Goal: Task Accomplishment & Management: Manage account settings

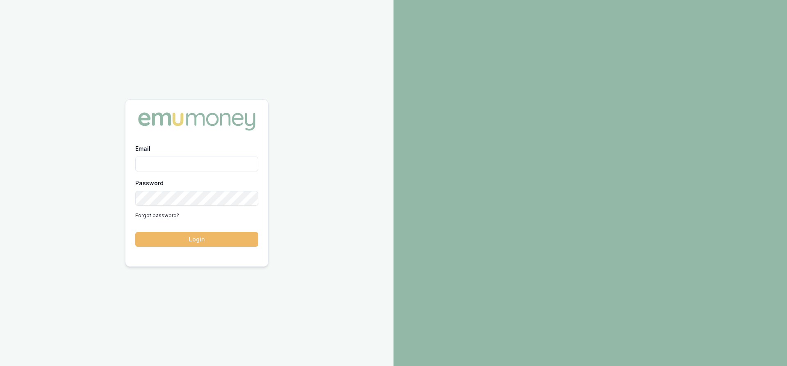
type input "steven.nguyen@emumoney.com.au"
click at [185, 240] on button "Login" at bounding box center [196, 239] width 123 height 15
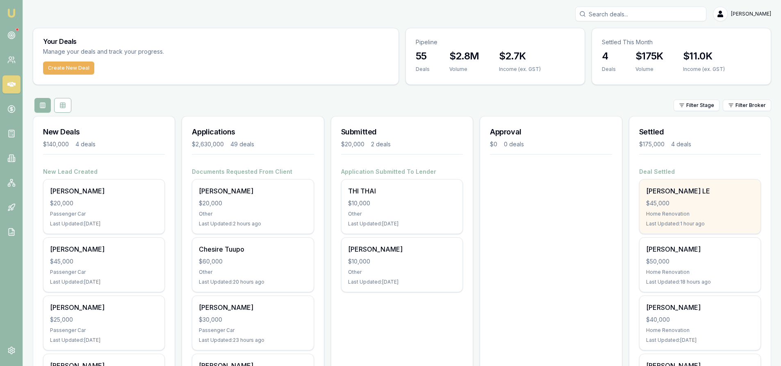
click at [707, 198] on div "NGOC LE $45,000 Home Renovation Last Updated: 1 hour ago" at bounding box center [700, 207] width 121 height 54
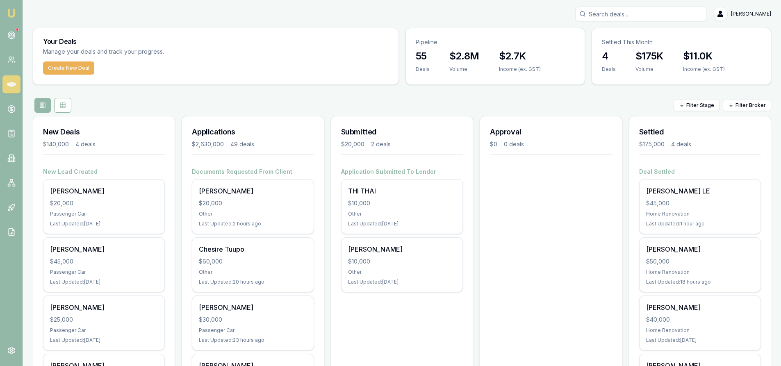
click at [611, 15] on input "Search deals" at bounding box center [640, 14] width 131 height 15
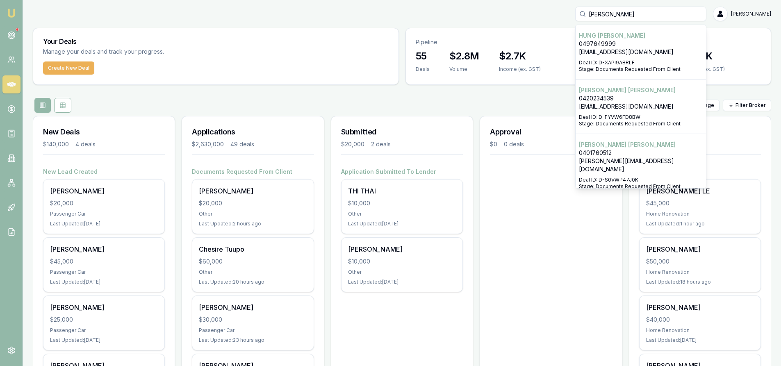
type input "TRONG NGUYEN"
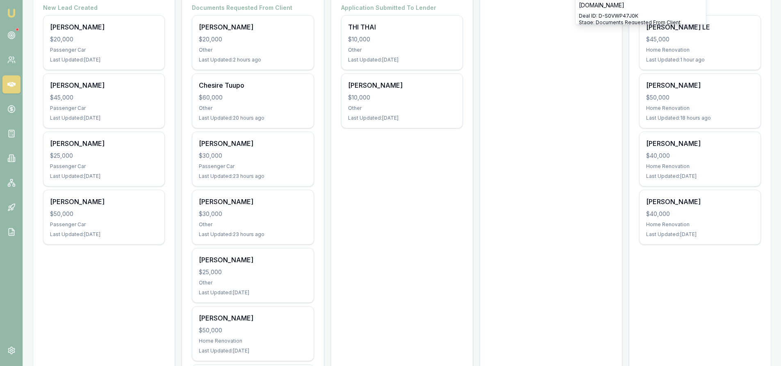
scroll to position [246, 0]
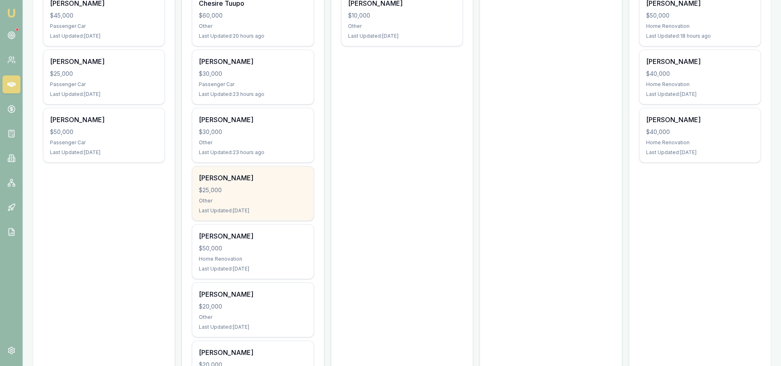
click at [216, 196] on div "Trong nguyen $25,000 Other Last Updated: 3 days ago" at bounding box center [252, 194] width 121 height 54
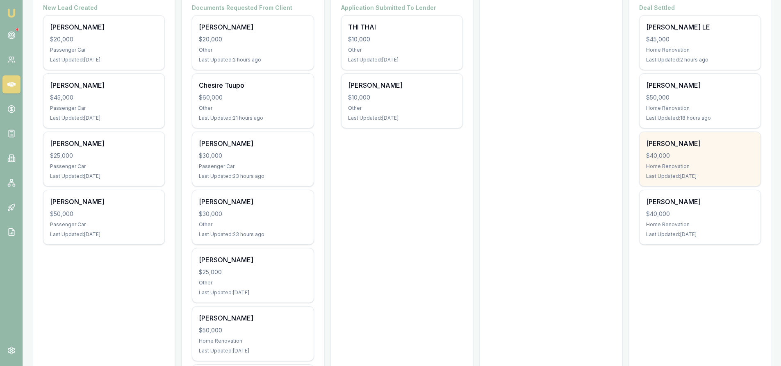
scroll to position [123, 0]
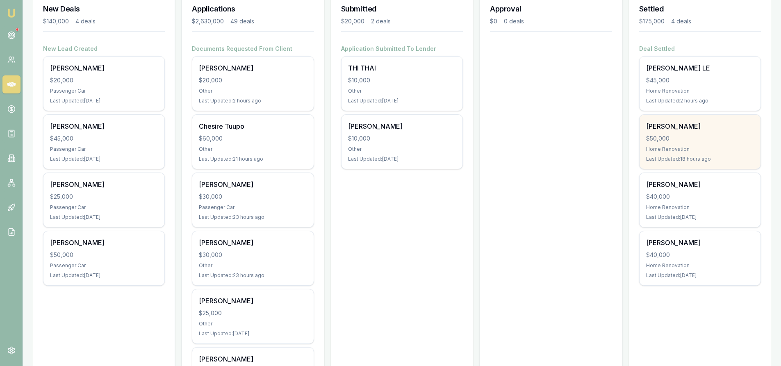
click at [676, 137] on div "$50,000" at bounding box center [700, 139] width 108 height 8
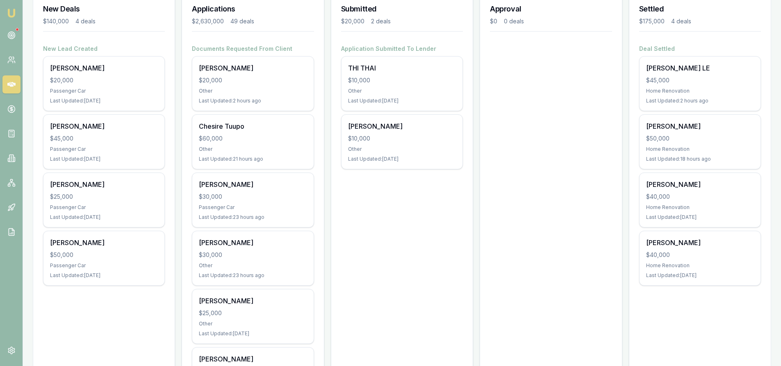
scroll to position [41, 0]
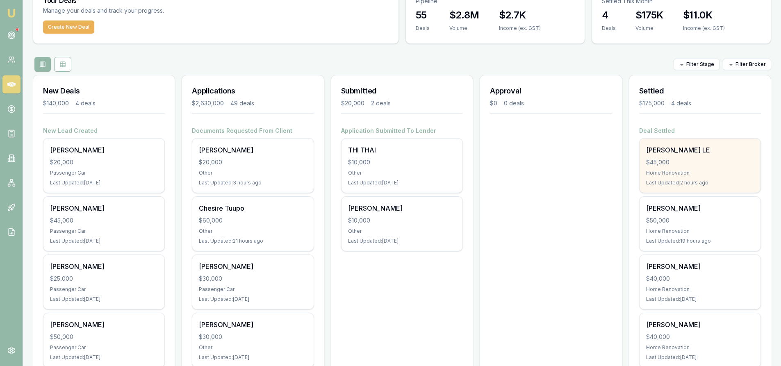
click at [685, 171] on div "Home Renovation" at bounding box center [700, 173] width 108 height 7
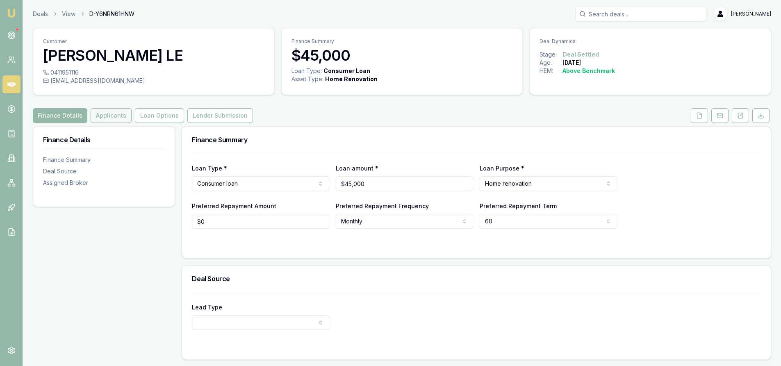
click at [118, 120] on button "Applicants" at bounding box center [111, 115] width 41 height 15
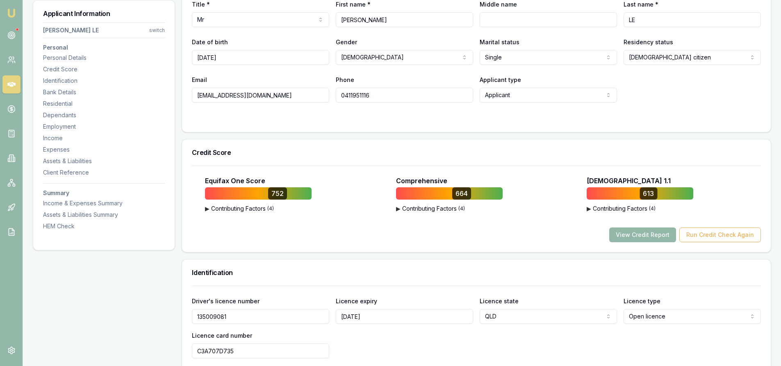
scroll to position [41, 0]
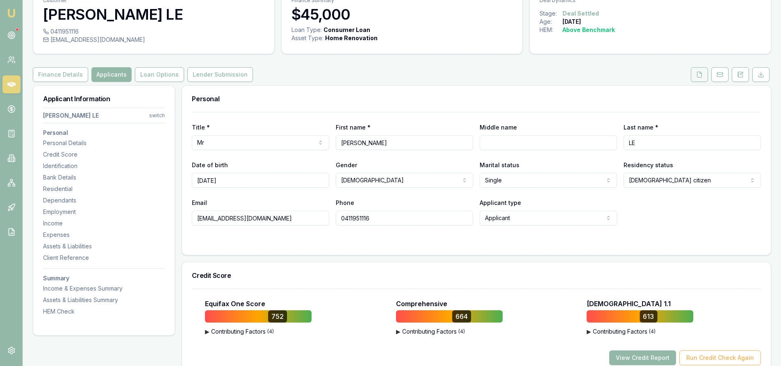
click at [698, 80] on button at bounding box center [699, 74] width 17 height 15
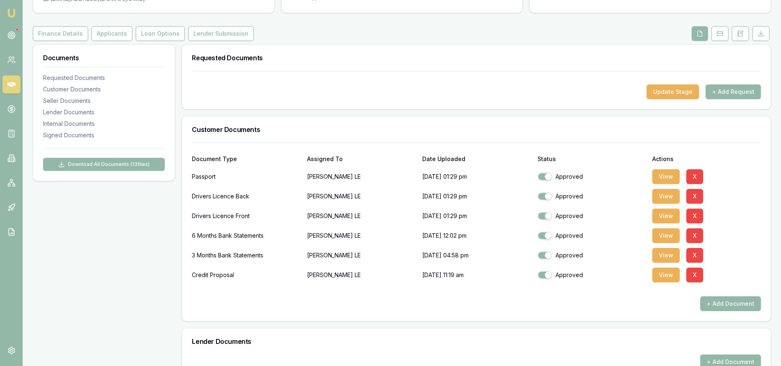
scroll to position [41, 0]
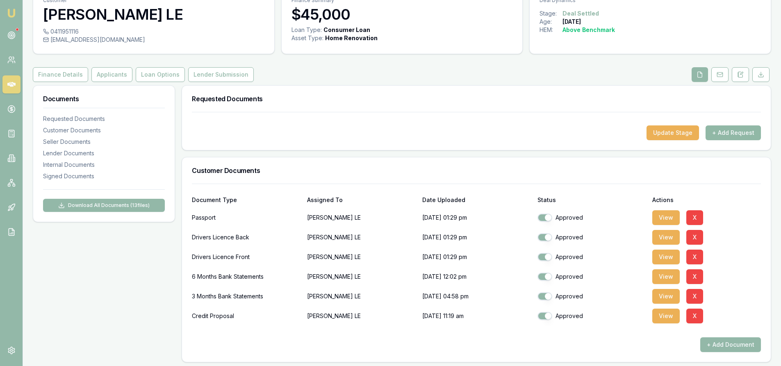
click at [725, 139] on button "+ Add Request" at bounding box center [733, 132] width 55 height 15
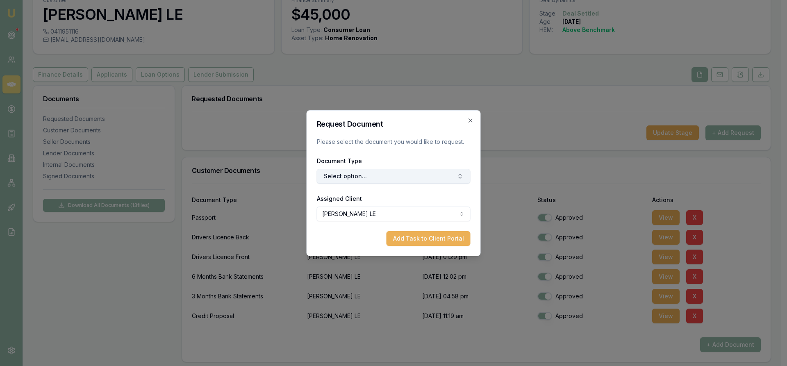
click at [367, 176] on button "Select option..." at bounding box center [394, 176] width 154 height 15
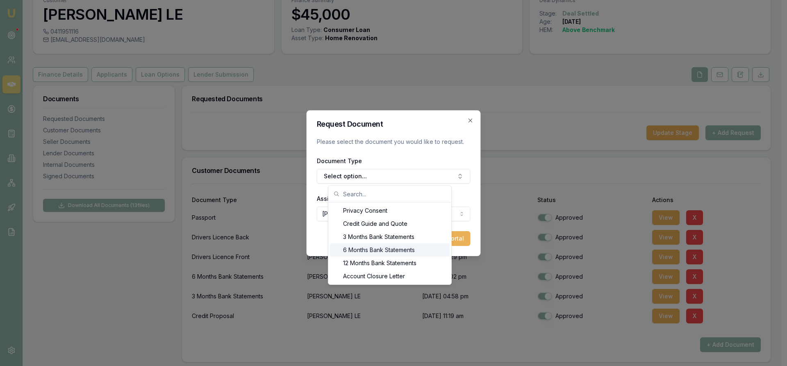
click at [360, 254] on div "6 Months Bank Statements" at bounding box center [390, 250] width 120 height 13
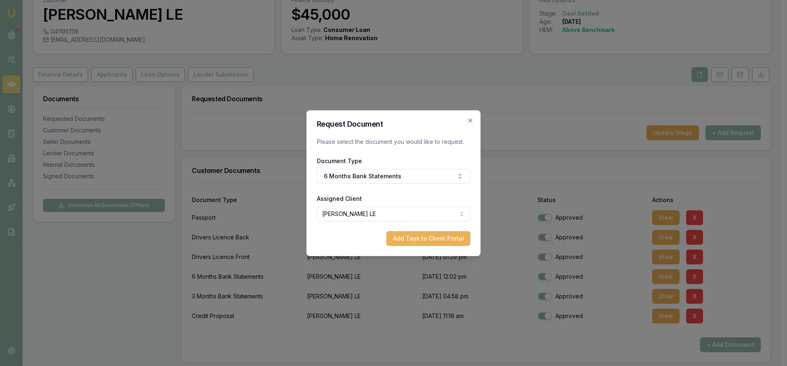
click at [350, 217] on body "Emu Broker Deals View D-Y6NRN61HNW Steven Nguyen Toggle Menu Customer NGOC LE 0…" at bounding box center [390, 142] width 781 height 366
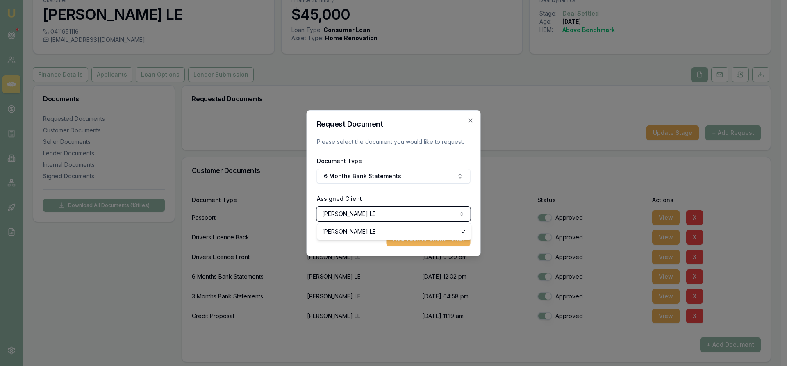
click at [375, 260] on div at bounding box center [393, 183] width 787 height 366
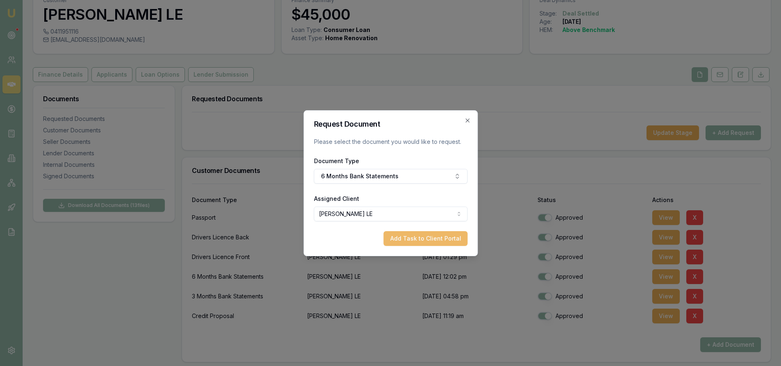
click at [399, 239] on button "Add Task to Client Portal" at bounding box center [425, 238] width 84 height 15
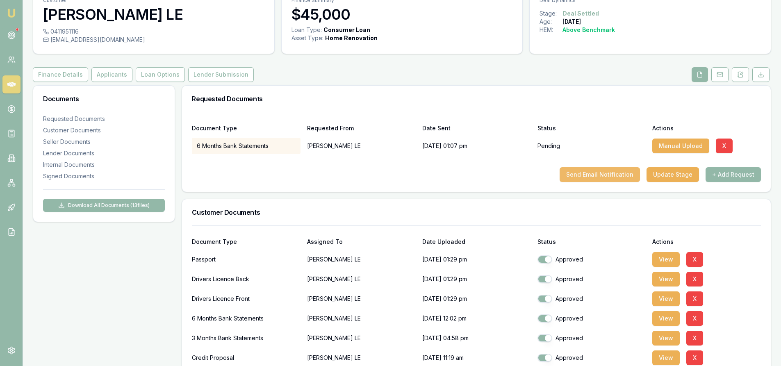
click at [593, 173] on button "Send Email Notification" at bounding box center [600, 174] width 80 height 15
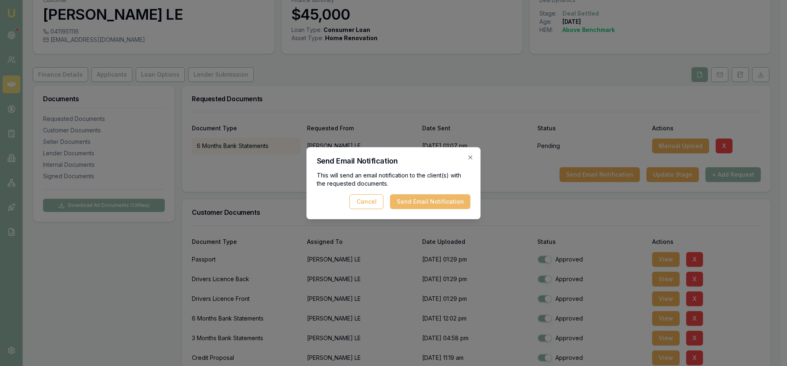
click at [426, 202] on button "Send Email Notification" at bounding box center [430, 201] width 80 height 15
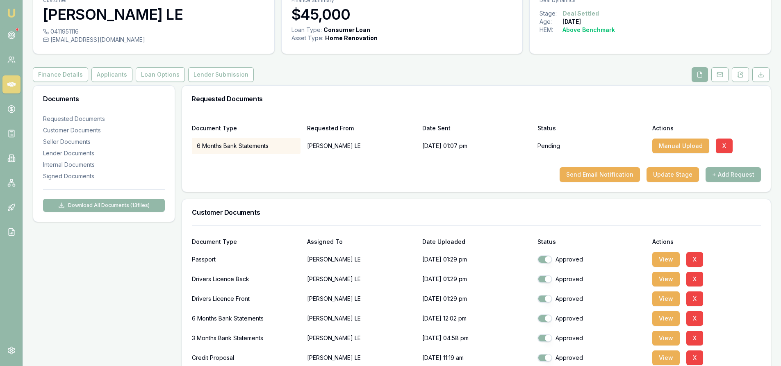
scroll to position [0, 0]
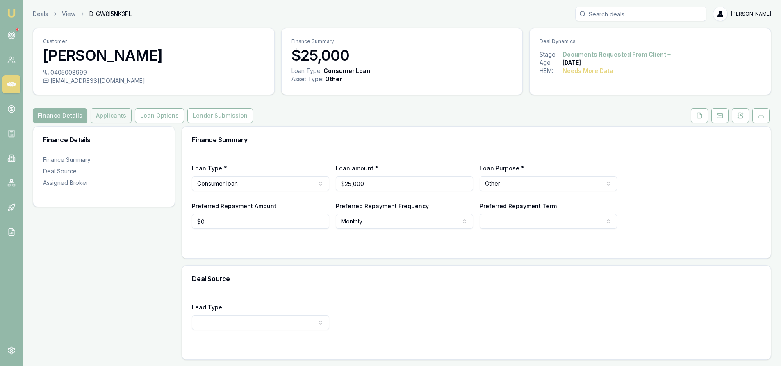
click at [103, 120] on button "Applicants" at bounding box center [111, 115] width 41 height 15
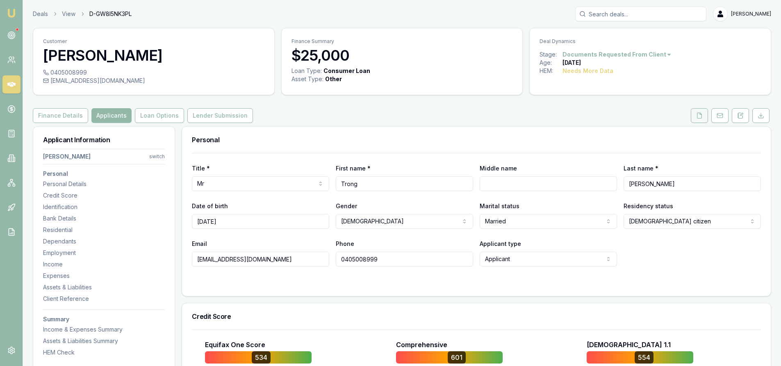
click at [702, 118] on icon at bounding box center [700, 115] width 5 height 5
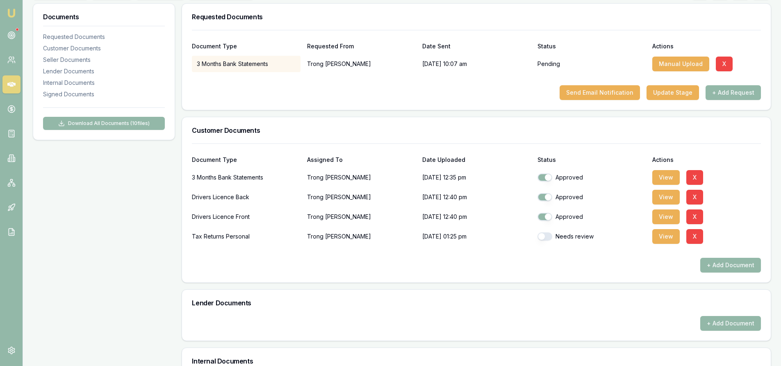
scroll to position [164, 0]
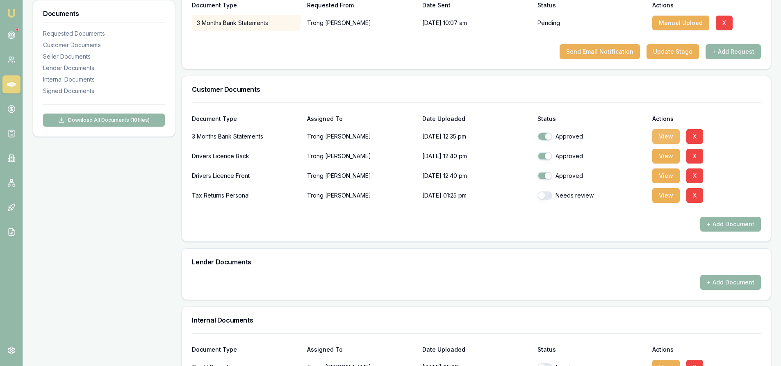
click at [670, 137] on button "View" at bounding box center [665, 136] width 27 height 15
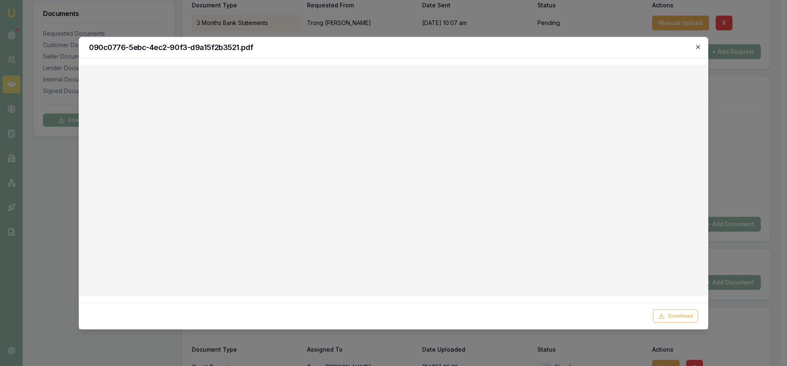
click at [701, 49] on icon "button" at bounding box center [698, 46] width 7 height 7
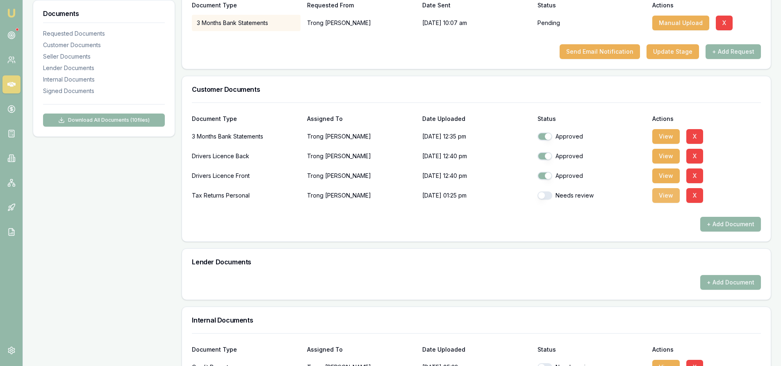
click at [669, 196] on button "View" at bounding box center [665, 195] width 27 height 15
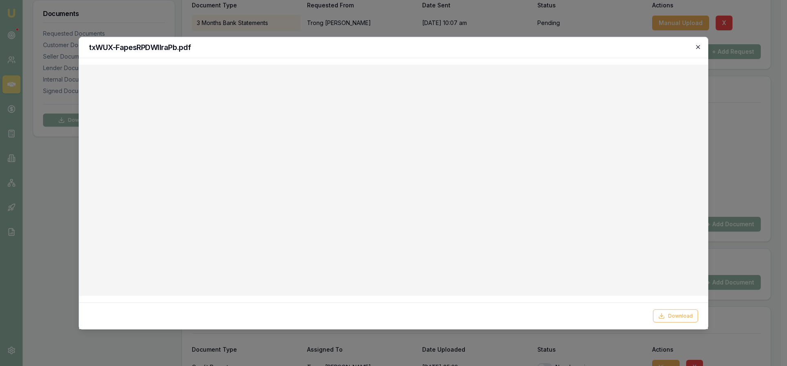
click at [698, 44] on icon "button" at bounding box center [698, 46] width 7 height 7
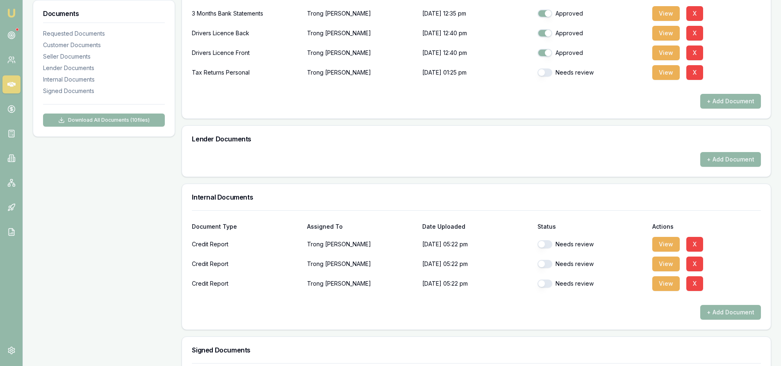
scroll to position [205, 0]
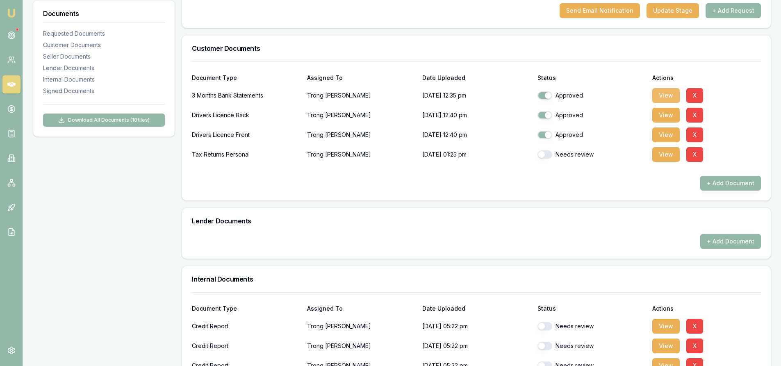
click at [671, 94] on button "View" at bounding box center [665, 95] width 27 height 15
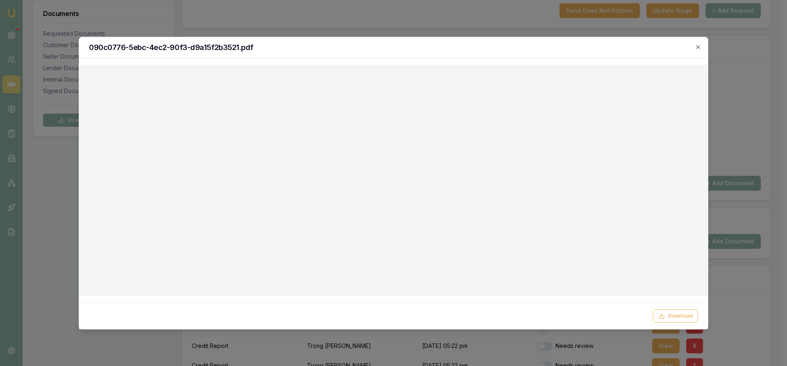
drag, startPoint x: 735, startPoint y: 109, endPoint x: 741, endPoint y: 104, distance: 8.2
click at [735, 108] on div at bounding box center [393, 183] width 787 height 366
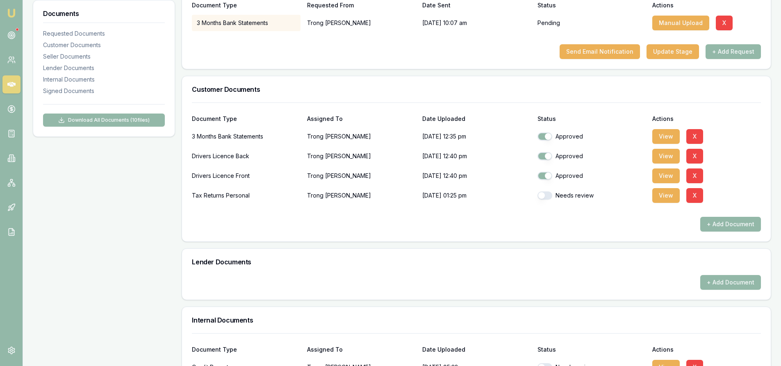
scroll to position [41, 0]
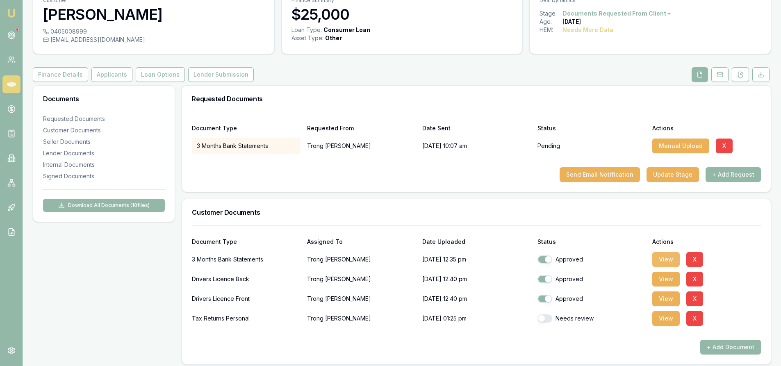
click at [666, 262] on button "View" at bounding box center [665, 259] width 27 height 15
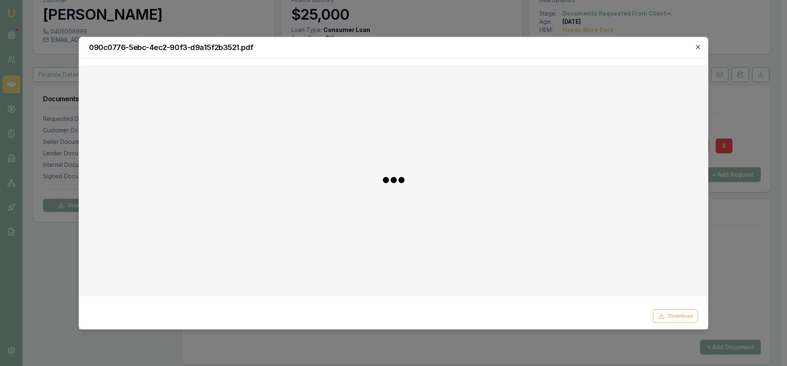
click at [700, 44] on icon "button" at bounding box center [698, 46] width 7 height 7
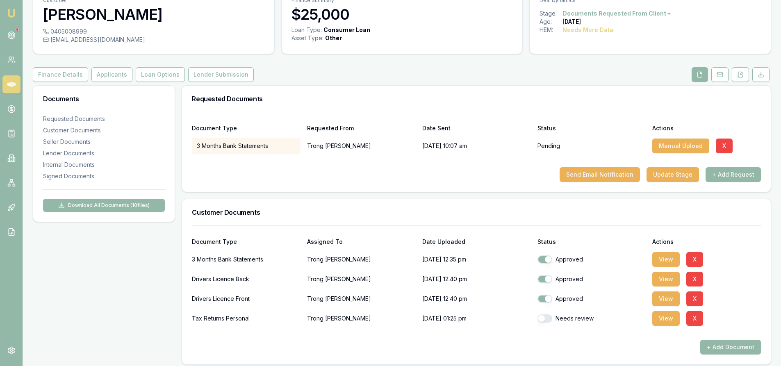
scroll to position [0, 0]
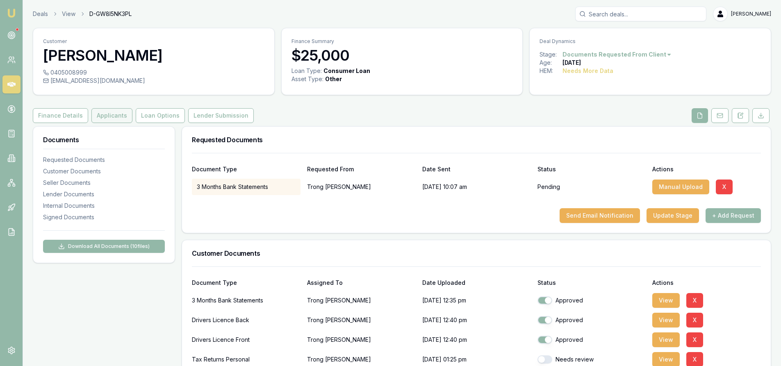
click at [100, 114] on button "Applicants" at bounding box center [111, 115] width 41 height 15
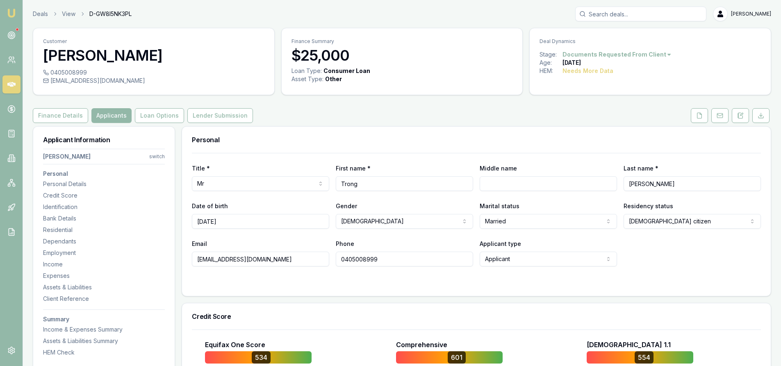
scroll to position [123, 0]
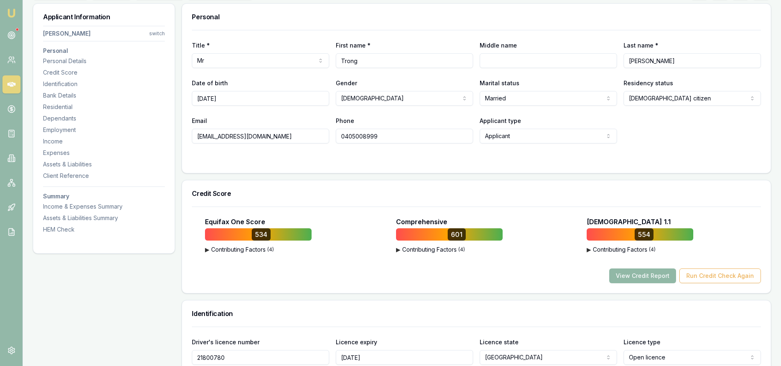
click at [647, 279] on button "View Credit Report" at bounding box center [642, 276] width 67 height 15
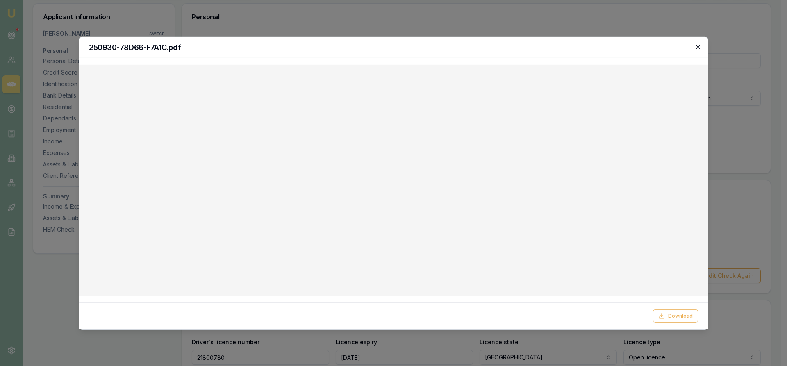
click at [701, 48] on icon "button" at bounding box center [698, 46] width 7 height 7
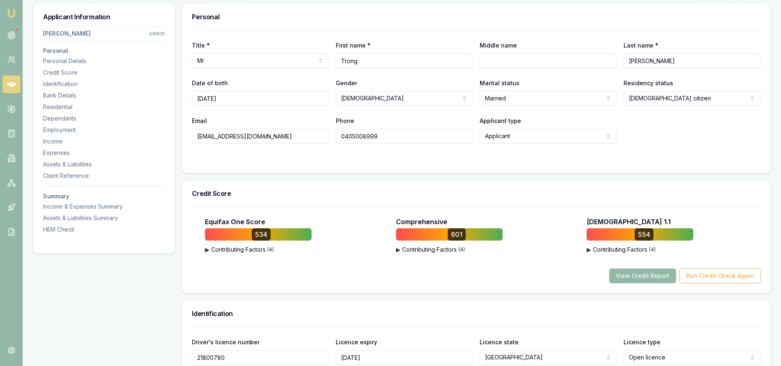
scroll to position [0, 0]
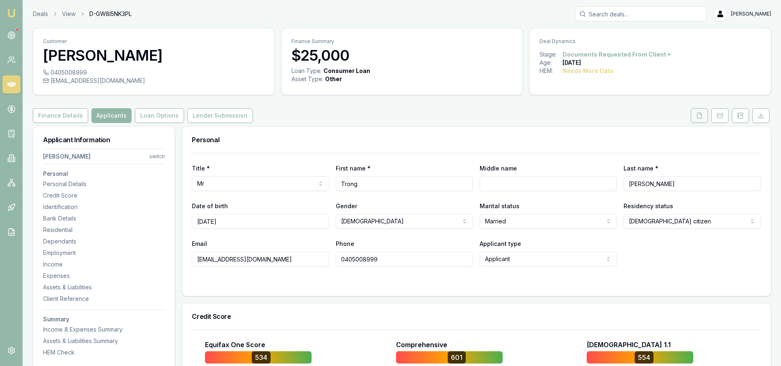
click at [703, 119] on icon at bounding box center [699, 115] width 7 height 7
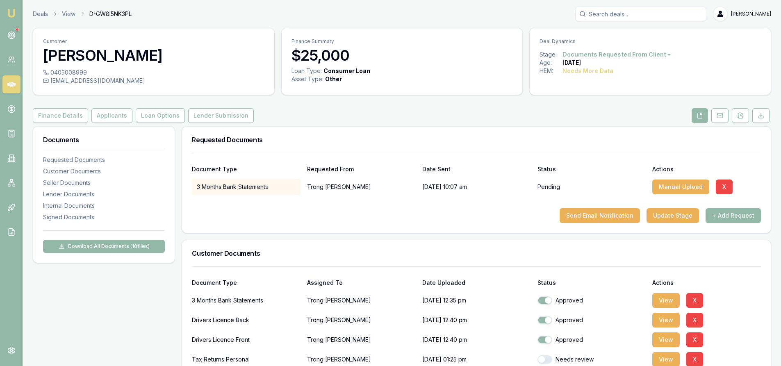
scroll to position [82, 0]
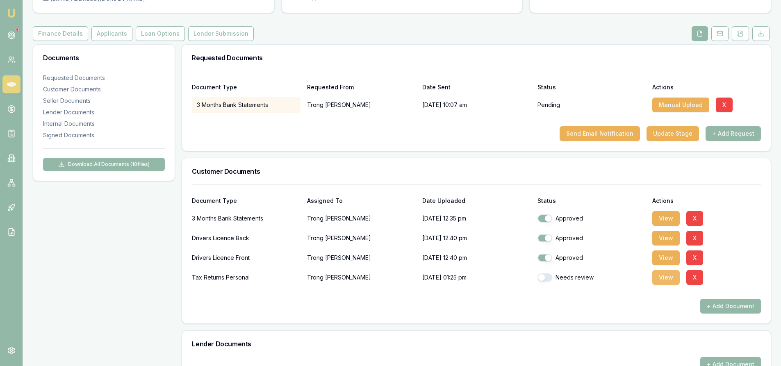
click at [669, 283] on button "View" at bounding box center [665, 277] width 27 height 15
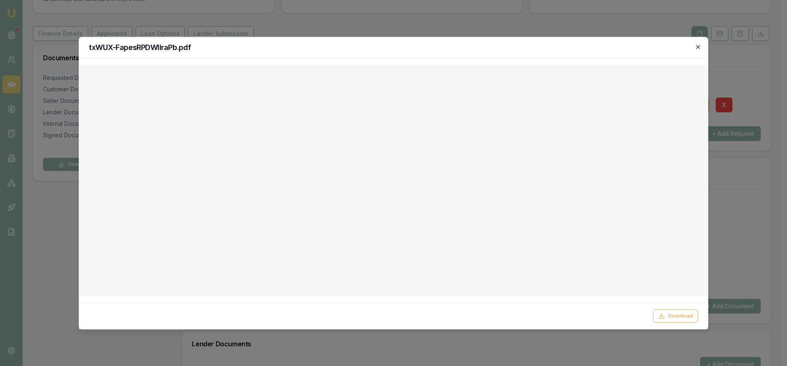
click at [697, 46] on icon "button" at bounding box center [698, 47] width 4 height 4
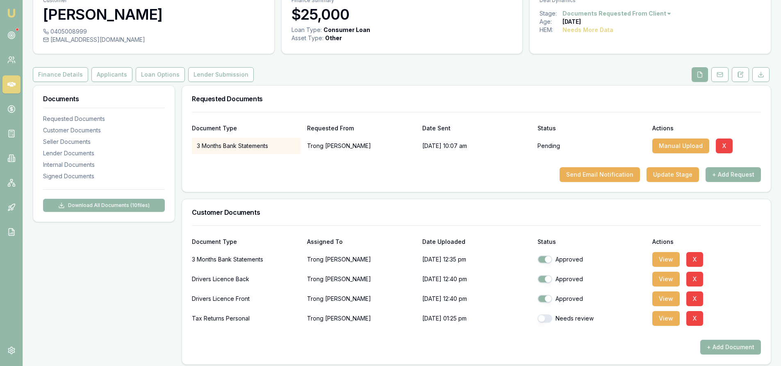
scroll to position [0, 0]
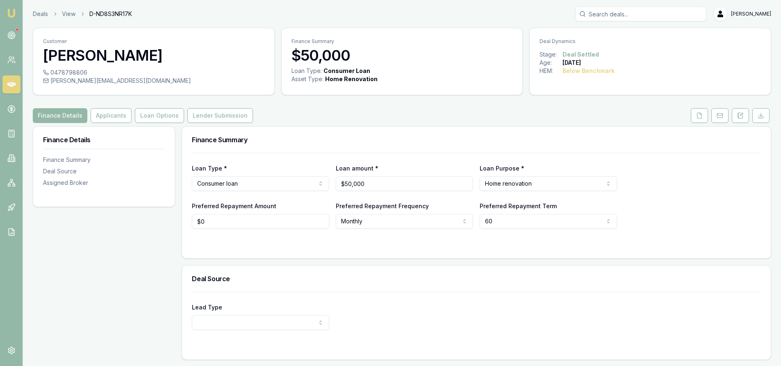
scroll to position [110, 0]
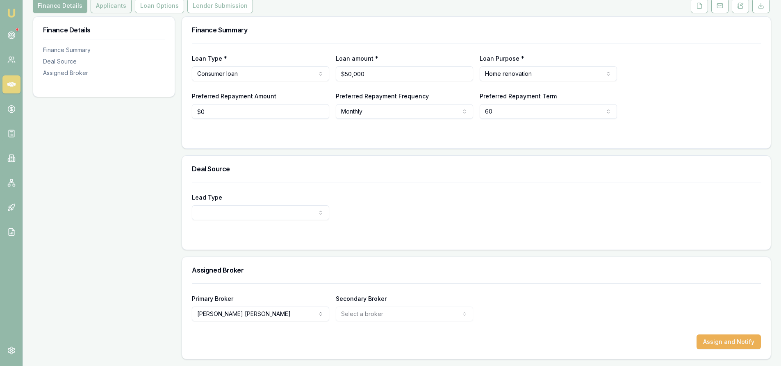
click at [119, 11] on button "Applicants" at bounding box center [111, 5] width 41 height 15
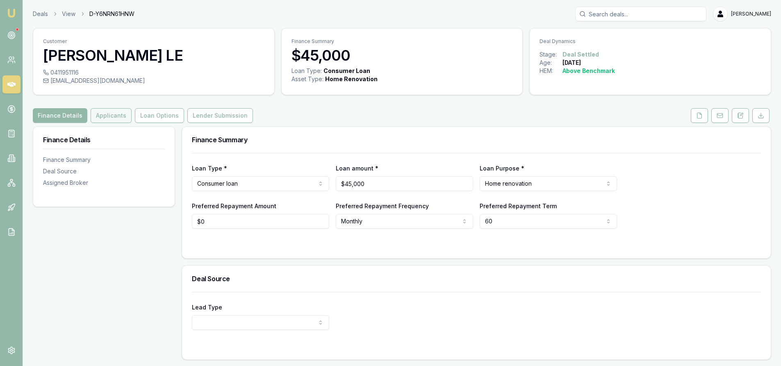
click at [118, 119] on button "Applicants" at bounding box center [111, 115] width 41 height 15
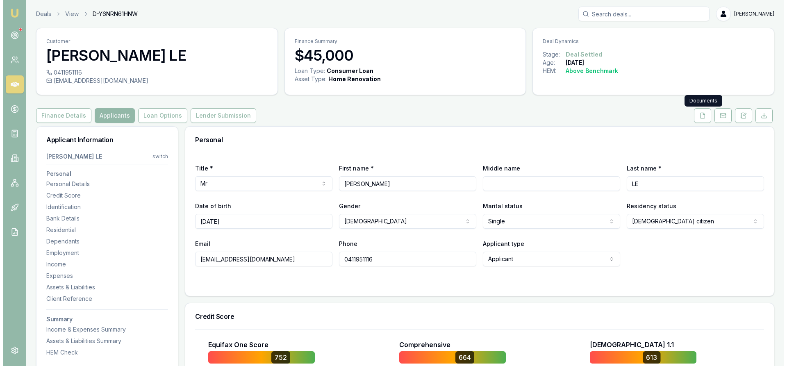
scroll to position [164, 0]
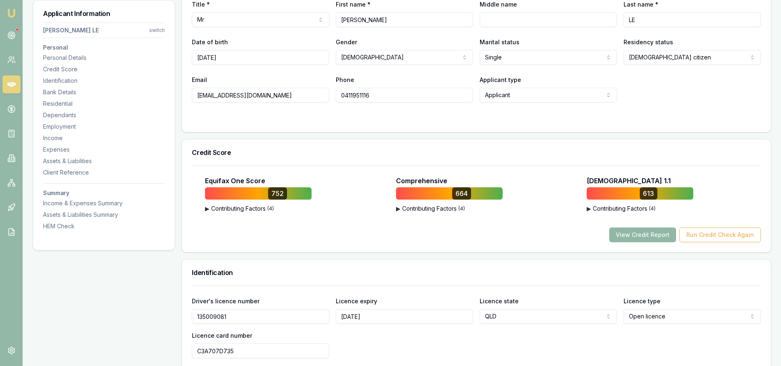
click at [639, 232] on button "View Credit Report" at bounding box center [642, 235] width 67 height 15
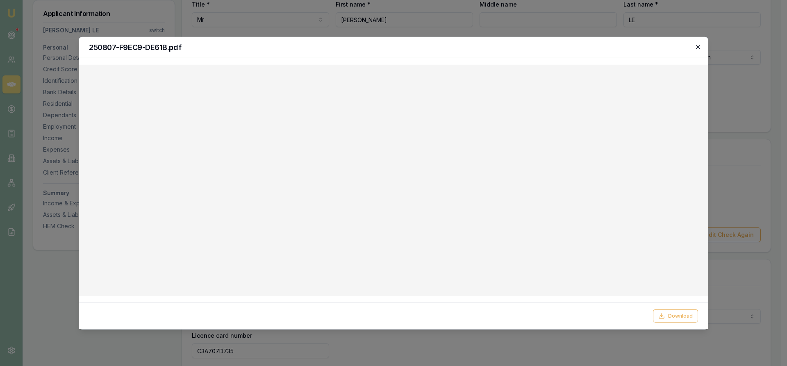
click at [700, 45] on icon "button" at bounding box center [698, 46] width 7 height 7
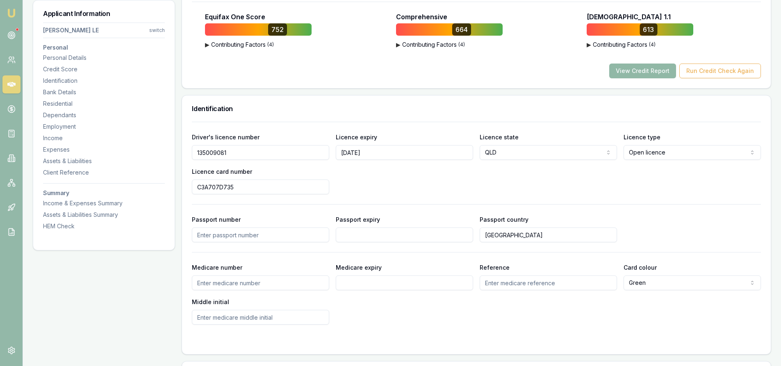
scroll to position [246, 0]
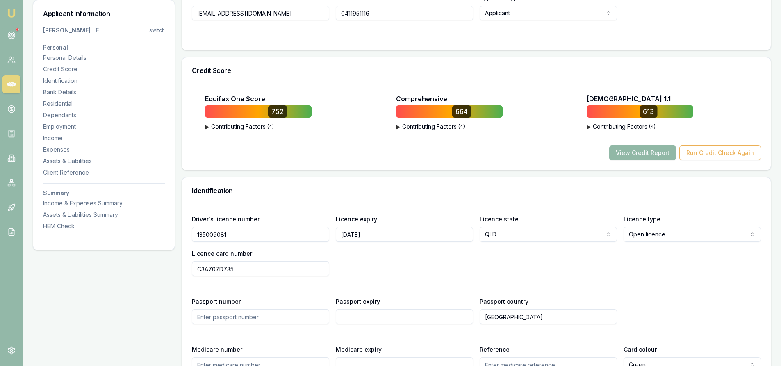
click at [635, 150] on button "View Credit Report" at bounding box center [642, 153] width 67 height 15
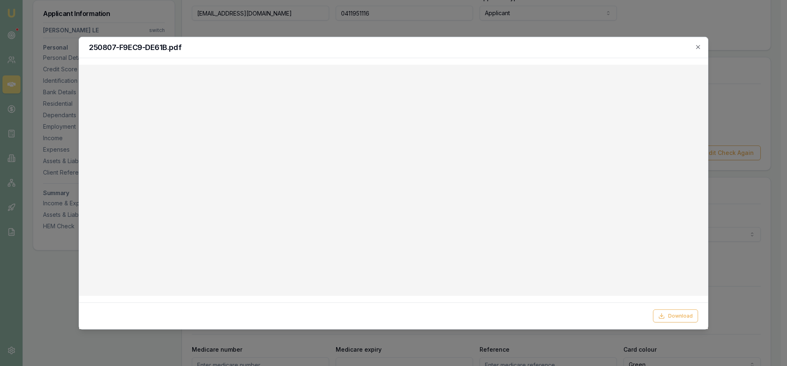
click at [739, 67] on div at bounding box center [393, 183] width 787 height 366
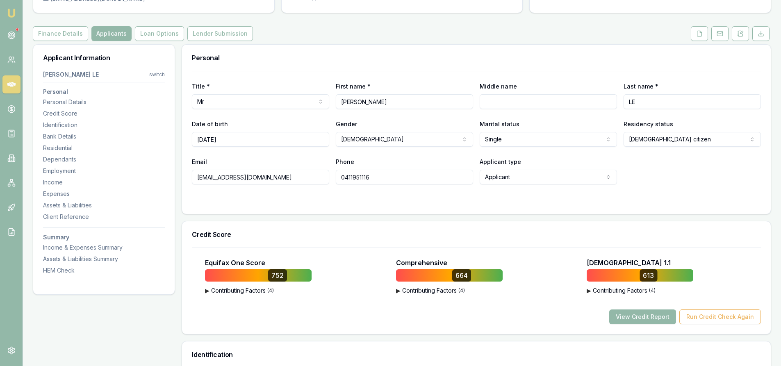
scroll to position [0, 0]
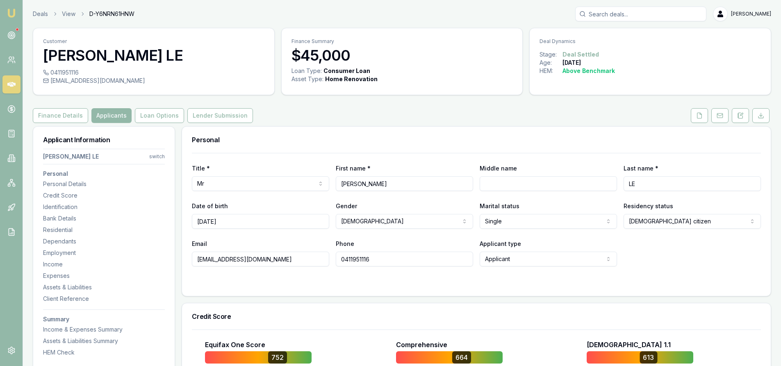
click at [354, 260] on input "0411951116" at bounding box center [404, 259] width 137 height 15
drag, startPoint x: 230, startPoint y: 224, endPoint x: 174, endPoint y: 224, distance: 55.8
drag, startPoint x: 276, startPoint y: 262, endPoint x: 184, endPoint y: 257, distance: 91.6
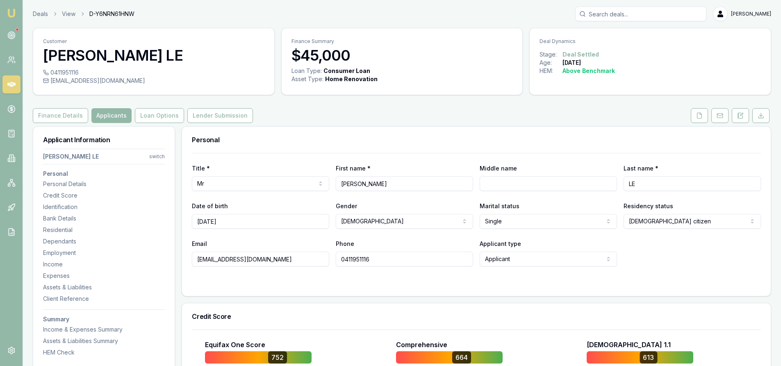
click at [184, 257] on div "Title * Mr Mr Mrs Miss Ms Dr Prof First name * NGOC Middle name Last name * LE …" at bounding box center [476, 224] width 589 height 143
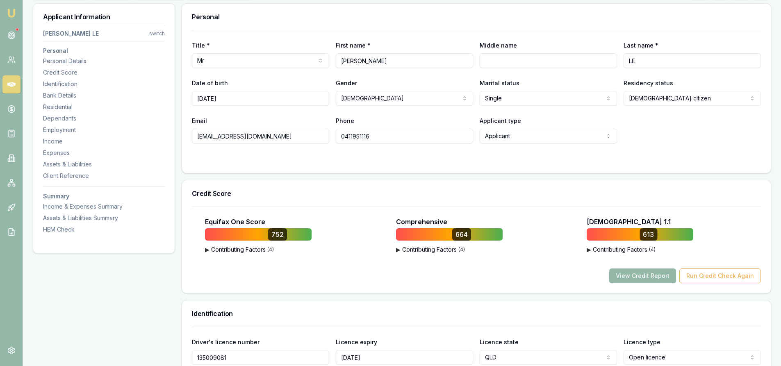
scroll to position [287, 0]
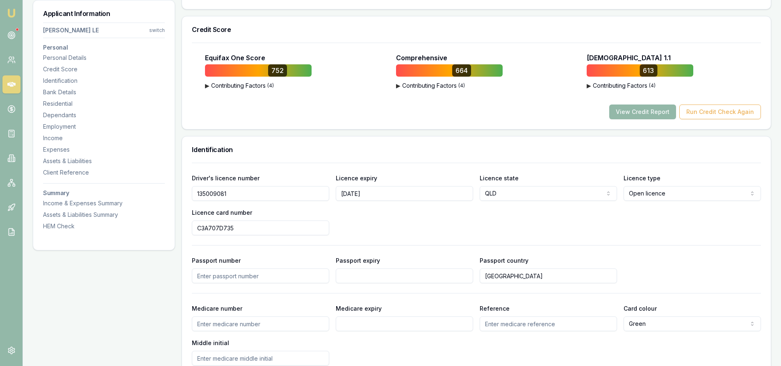
click at [213, 193] on input "135009081" at bounding box center [260, 193] width 137 height 15
drag, startPoint x: 213, startPoint y: 193, endPoint x: 253, endPoint y: 208, distance: 42.4
click at [278, 227] on input "C3A707D735" at bounding box center [260, 228] width 137 height 15
drag, startPoint x: 228, startPoint y: 194, endPoint x: 187, endPoint y: 194, distance: 40.6
click at [187, 194] on div "Driver's licence number 135009081 Licence expiry 7/08/2028 Licence state QLD NS…" at bounding box center [476, 279] width 589 height 233
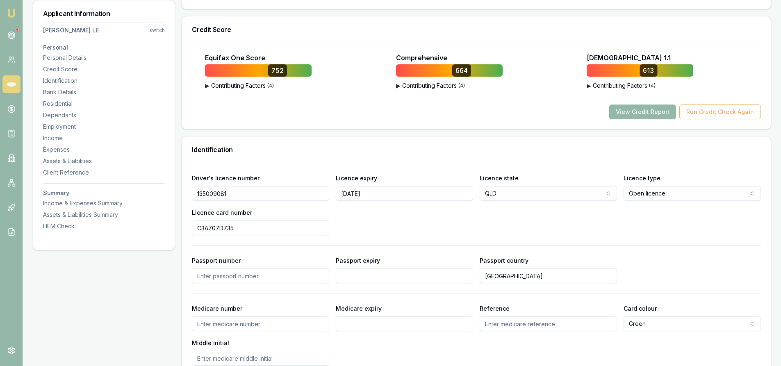
click at [215, 229] on input "C3A707D735" at bounding box center [260, 228] width 137 height 15
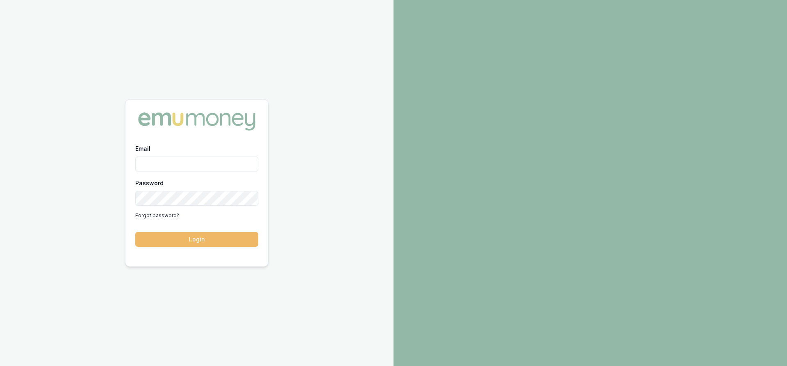
type input "[PERSON_NAME][EMAIL_ADDRESS][PERSON_NAME][DOMAIN_NAME]"
click at [171, 241] on button "Login" at bounding box center [196, 239] width 123 height 15
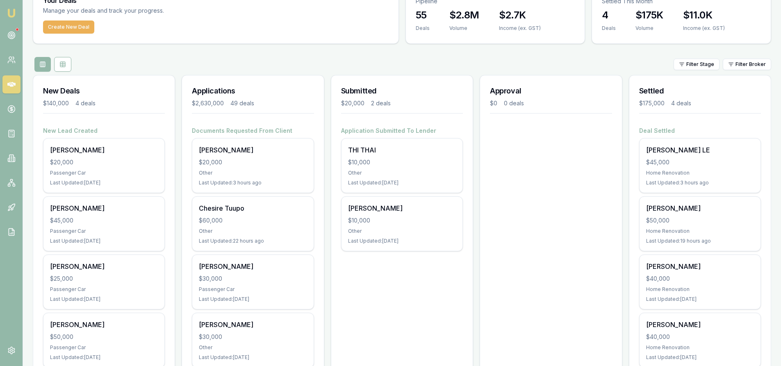
scroll to position [82, 0]
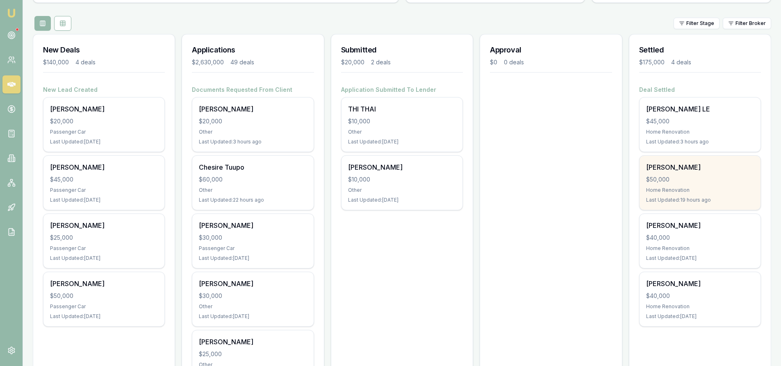
click at [670, 187] on div "Home Renovation" at bounding box center [700, 190] width 108 height 7
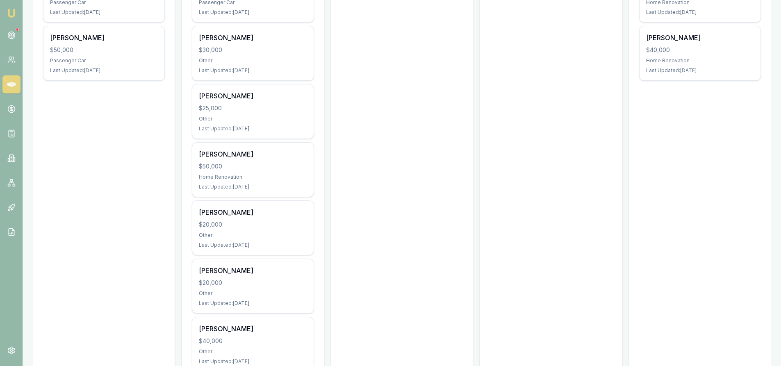
scroll to position [0, 0]
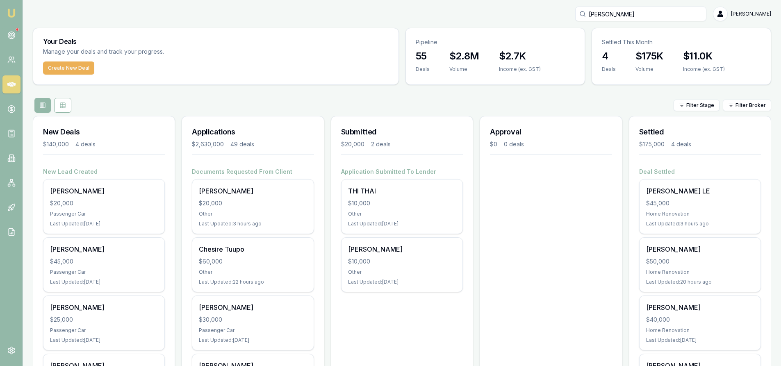
drag, startPoint x: 643, startPoint y: 15, endPoint x: 563, endPoint y: 14, distance: 80.4
click at [563, 14] on div "[PERSON_NAME] [PERSON_NAME]" at bounding box center [402, 14] width 739 height 15
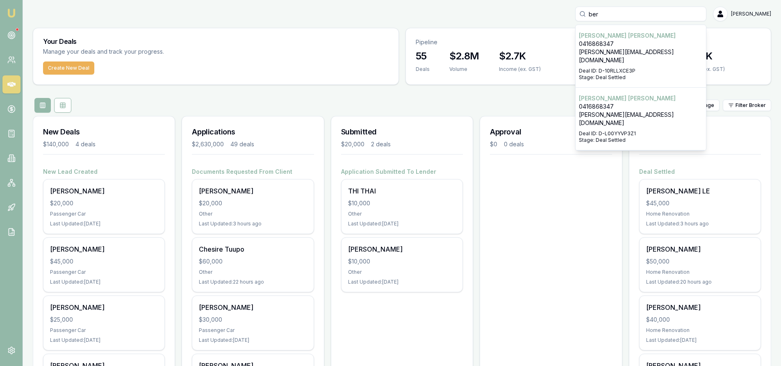
type input "ber"
click at [638, 68] on p "Deal ID: D-10RLLXCE3P" at bounding box center [641, 71] width 124 height 7
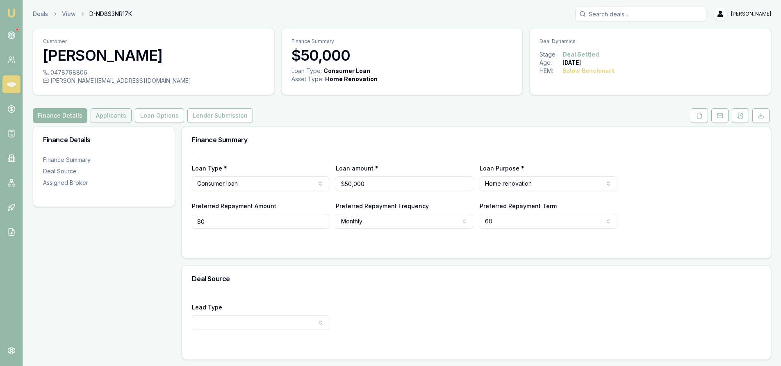
click at [116, 115] on button "Applicants" at bounding box center [111, 115] width 41 height 15
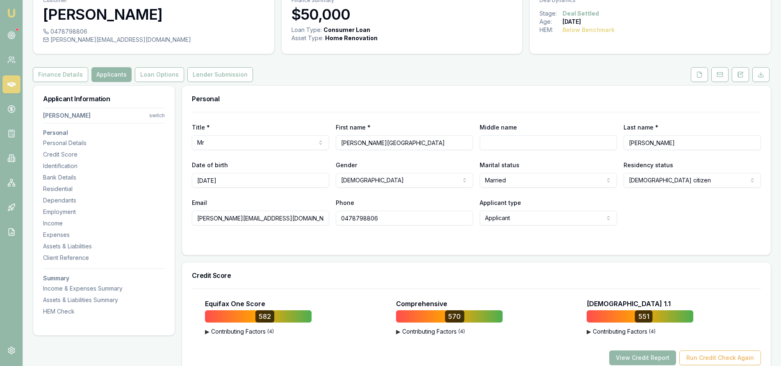
scroll to position [82, 0]
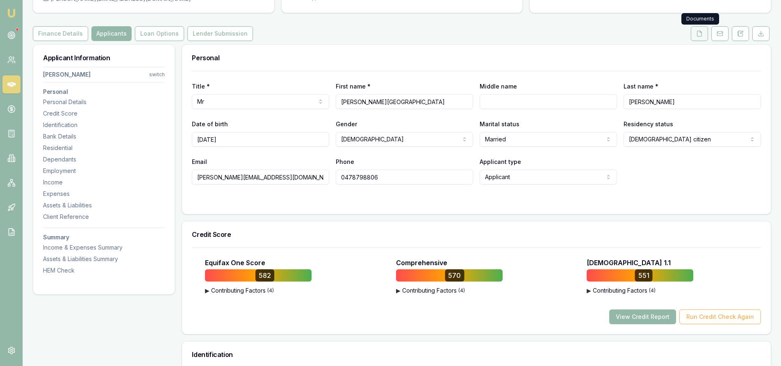
click at [698, 36] on icon at bounding box center [700, 33] width 5 height 5
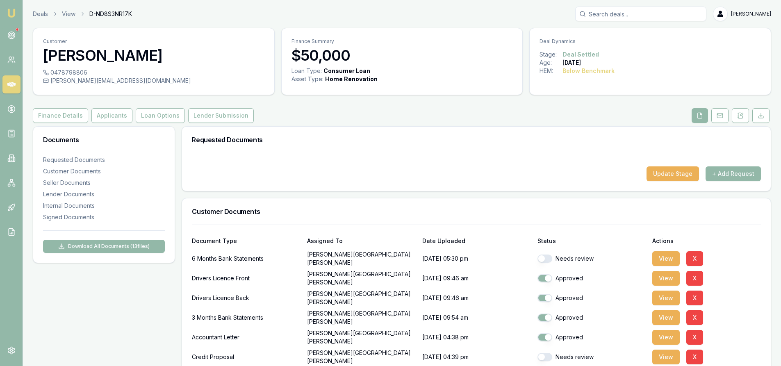
scroll to position [82, 0]
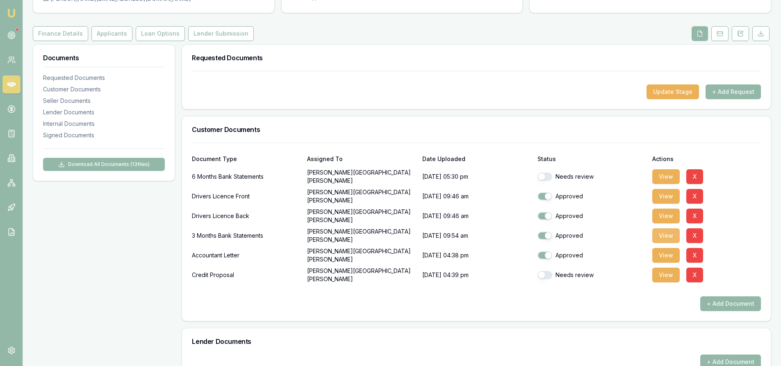
click at [672, 238] on button "View" at bounding box center [665, 235] width 27 height 15
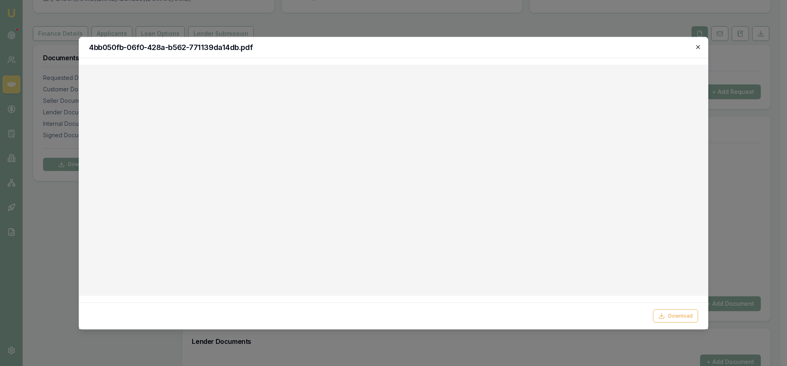
click at [698, 47] on icon "button" at bounding box center [698, 46] width 7 height 7
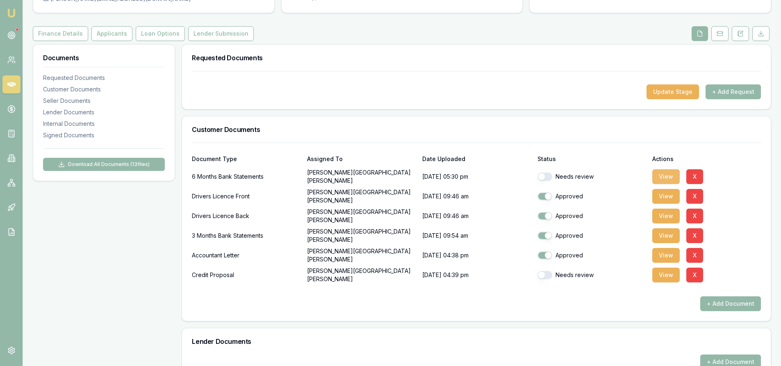
click at [662, 173] on button "View" at bounding box center [665, 176] width 27 height 15
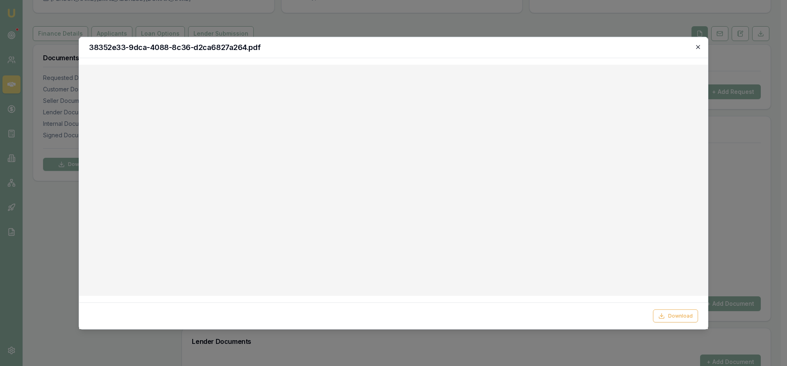
click at [700, 47] on icon "button" at bounding box center [698, 46] width 7 height 7
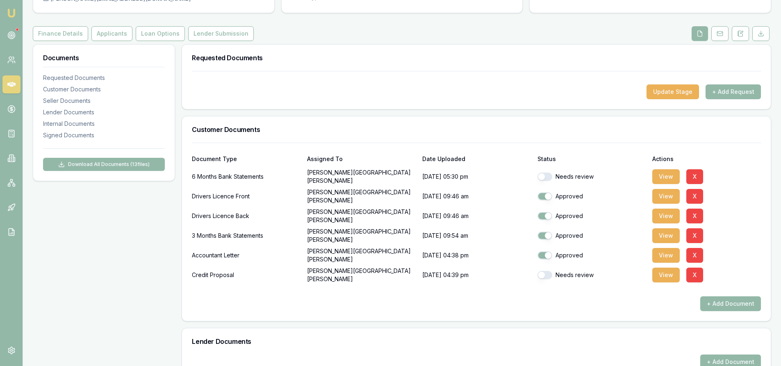
scroll to position [0, 0]
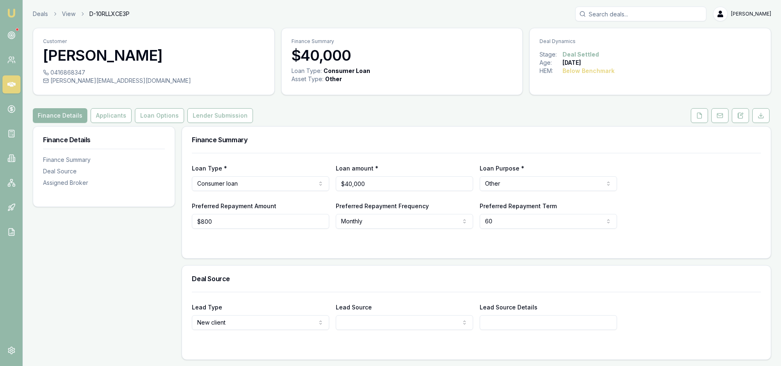
drag, startPoint x: 701, startPoint y: 118, endPoint x: 688, endPoint y: 121, distance: 13.5
click at [701, 118] on icon at bounding box center [699, 115] width 7 height 7
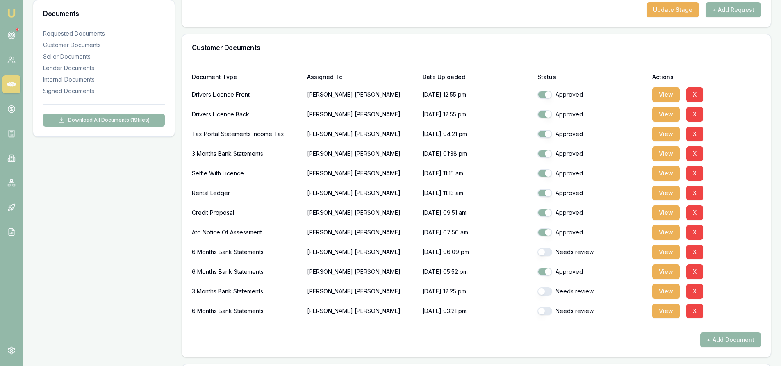
scroll to position [205, 0]
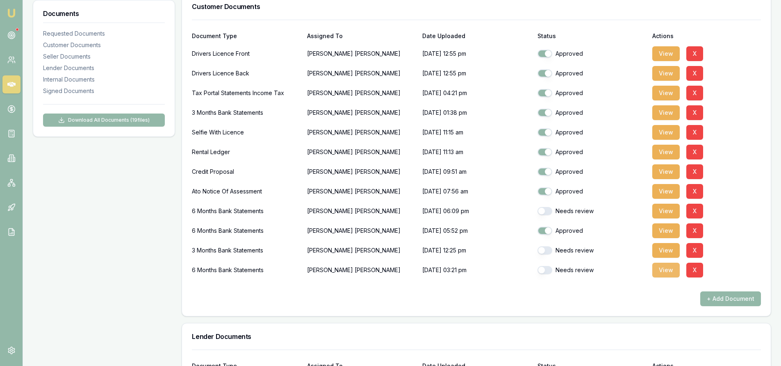
click at [666, 274] on button "View" at bounding box center [665, 270] width 27 height 15
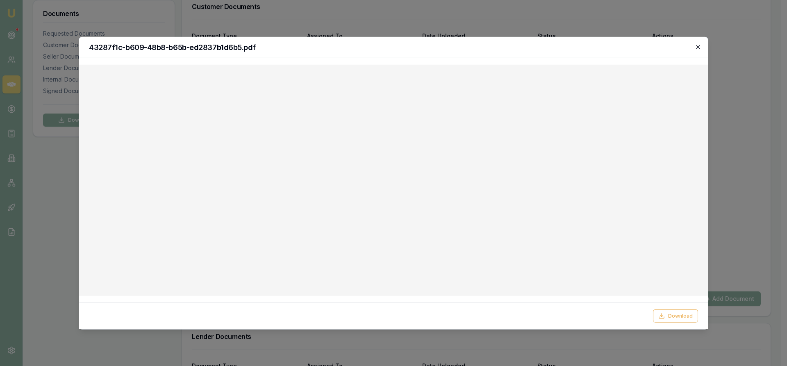
click at [701, 49] on icon "button" at bounding box center [698, 46] width 7 height 7
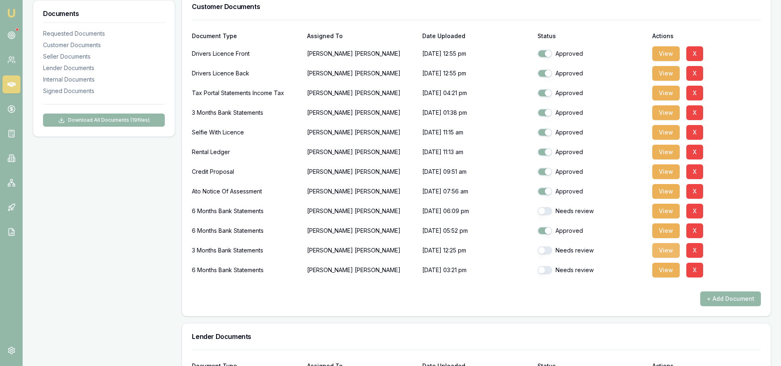
click at [665, 253] on button "View" at bounding box center [665, 250] width 27 height 15
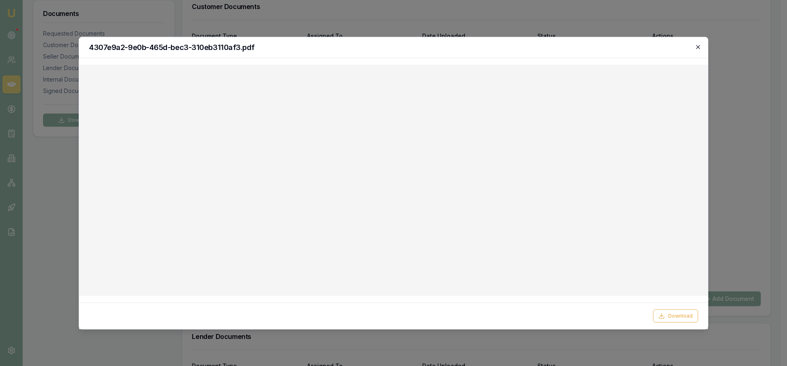
click at [699, 49] on icon "button" at bounding box center [698, 46] width 7 height 7
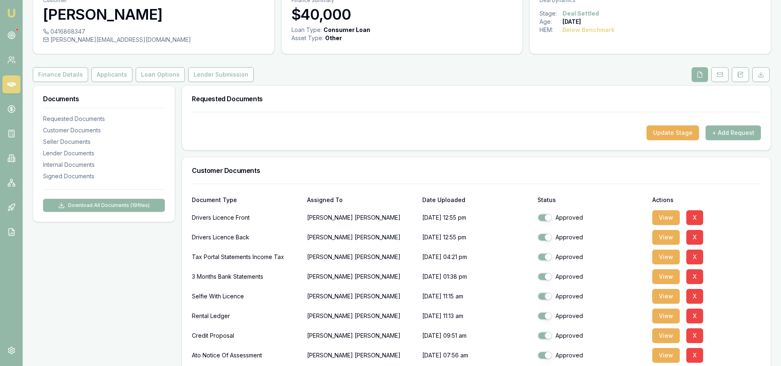
scroll to position [0, 0]
